Goal: Find specific page/section: Find specific page/section

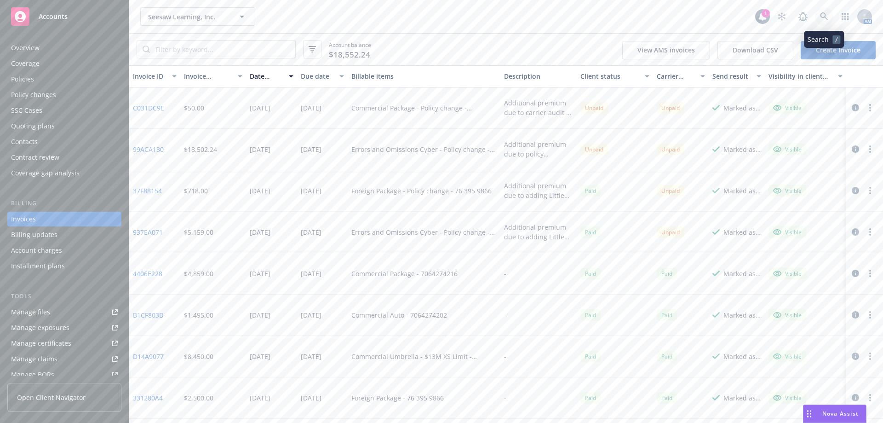
click at [828, 13] on link at bounding box center [824, 16] width 18 height 18
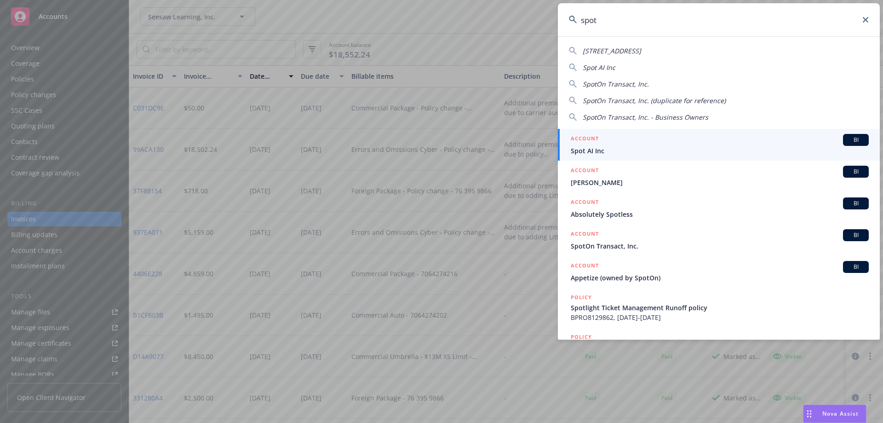
click at [583, 21] on input "spot" at bounding box center [719, 19] width 322 height 33
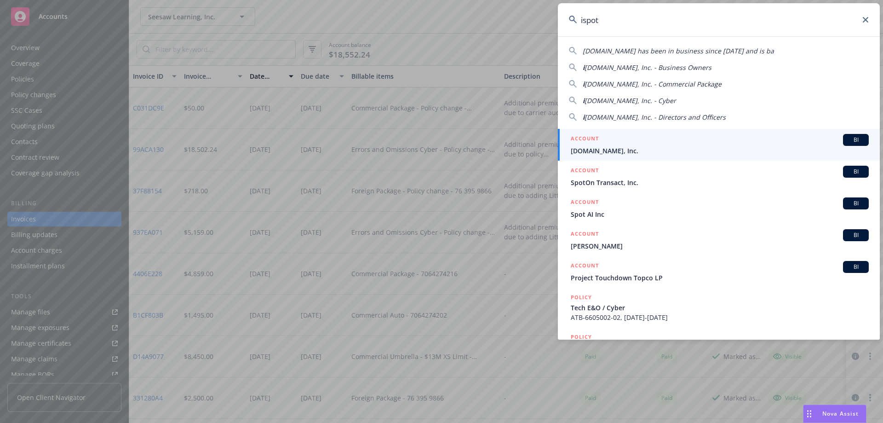
type input "ispot"
click at [624, 142] on div "ACCOUNT BI" at bounding box center [720, 140] width 298 height 12
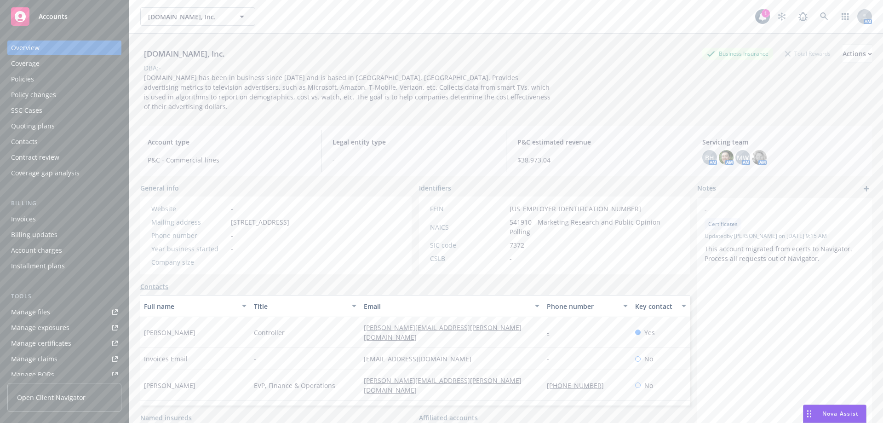
click at [89, 79] on div "Policies" at bounding box center [64, 79] width 107 height 15
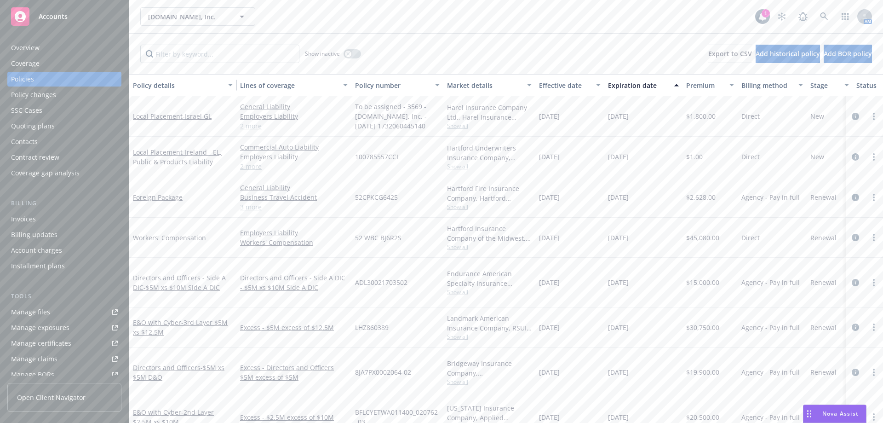
drag, startPoint x: 195, startPoint y: 82, endPoint x: 284, endPoint y: 83, distance: 89.2
click at [234, 83] on div "button" at bounding box center [231, 84] width 5 height 21
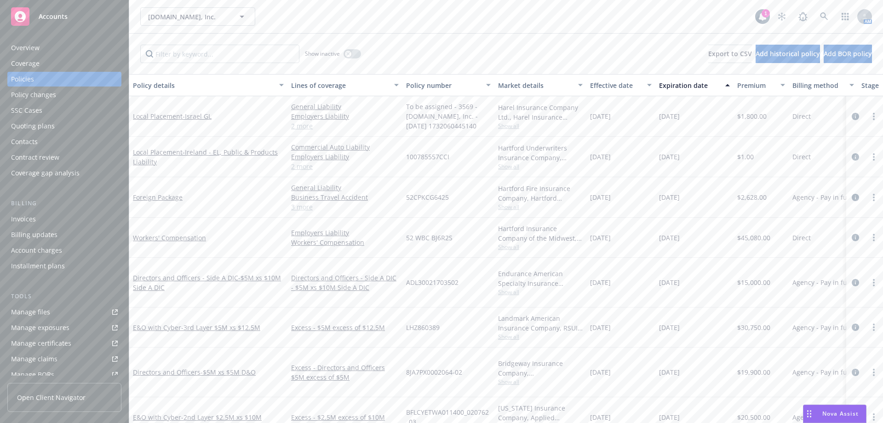
click at [70, 130] on div "Quoting plans" at bounding box center [64, 126] width 107 height 15
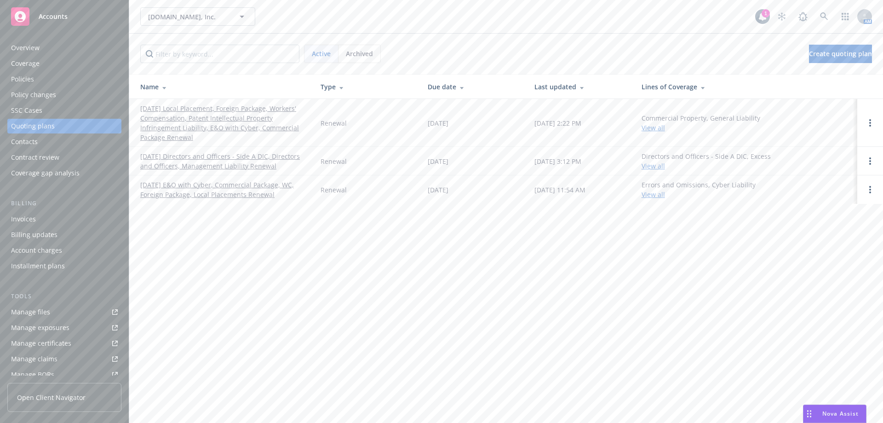
click at [198, 112] on link "08/15/25 Local Placement, Foreign Package, Workers' Compensation, Patent Intell…" at bounding box center [223, 122] width 166 height 39
